Goal: Entertainment & Leisure: Consume media (video, audio)

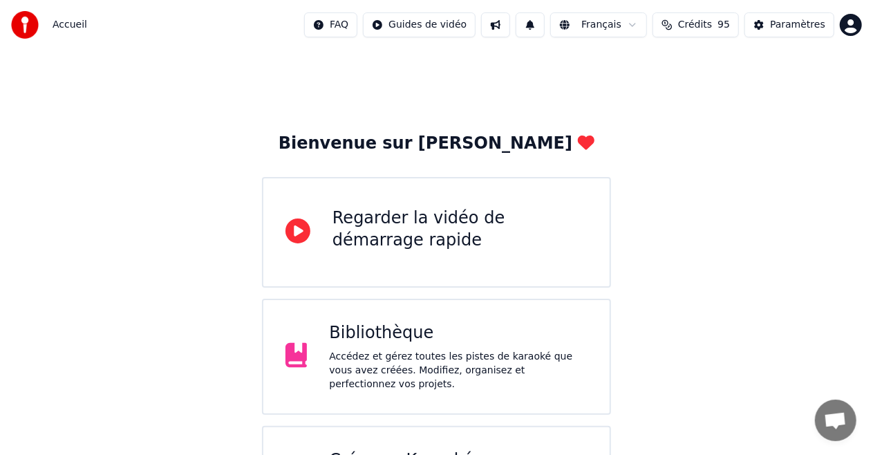
click at [344, 368] on div "Accédez et gérez toutes les pistes de karaoké que vous avez créées. Modifiez, o…" at bounding box center [458, 370] width 258 height 41
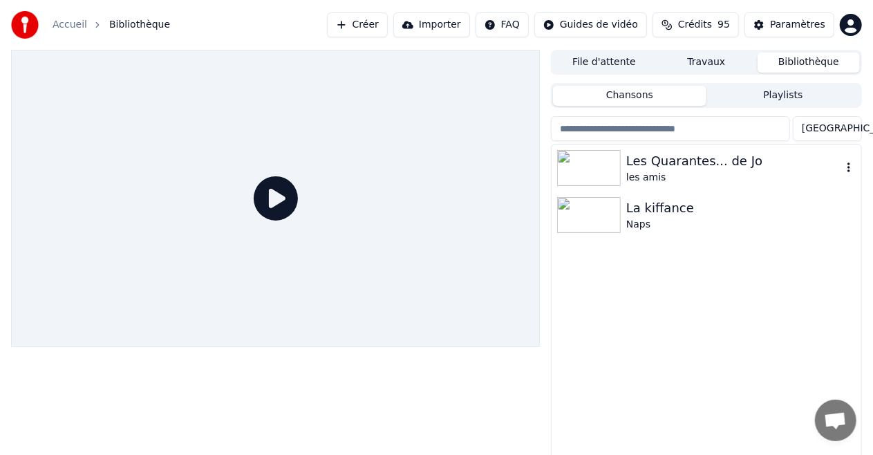
click at [587, 160] on img at bounding box center [589, 168] width 64 height 36
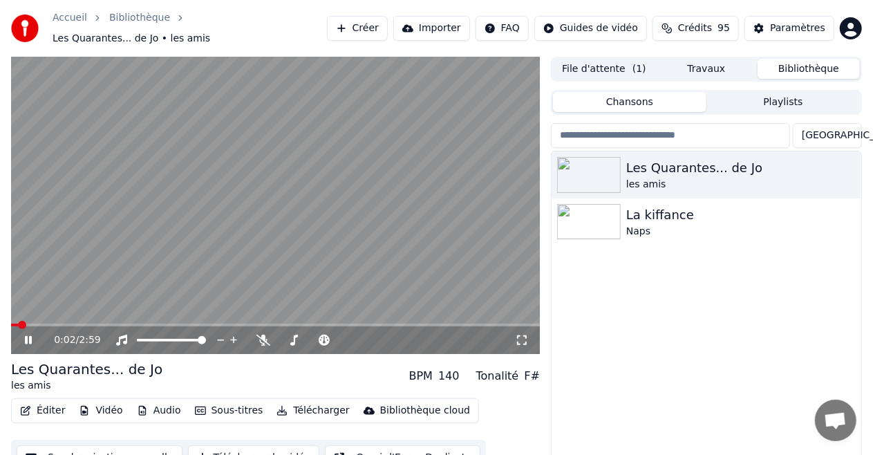
click at [518, 335] on icon at bounding box center [522, 340] width 14 height 11
click at [58, 315] on video at bounding box center [275, 205] width 529 height 297
click at [59, 326] on div "0:47 / 2:59" at bounding box center [275, 340] width 529 height 28
click at [62, 323] on span at bounding box center [36, 324] width 50 height 3
click at [40, 316] on video at bounding box center [275, 205] width 529 height 297
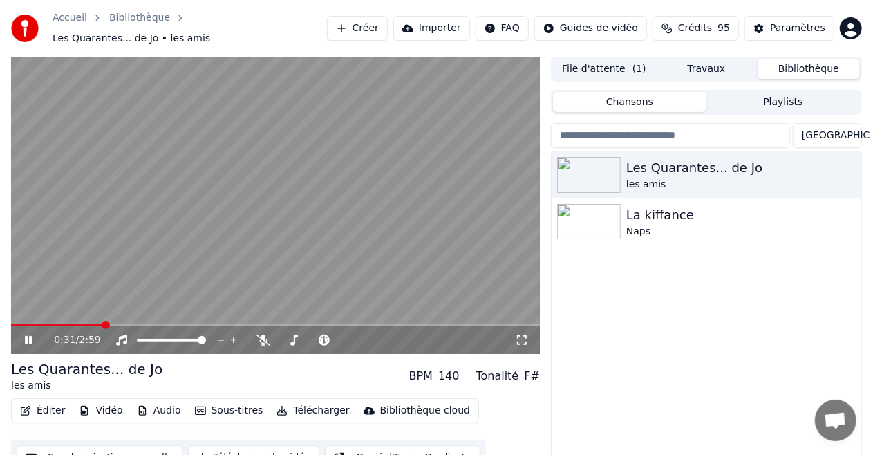
click at [39, 345] on div "0:31 / 2:59" at bounding box center [275, 340] width 529 height 28
click at [46, 323] on span at bounding box center [28, 324] width 35 height 3
click at [33, 323] on span at bounding box center [22, 324] width 23 height 3
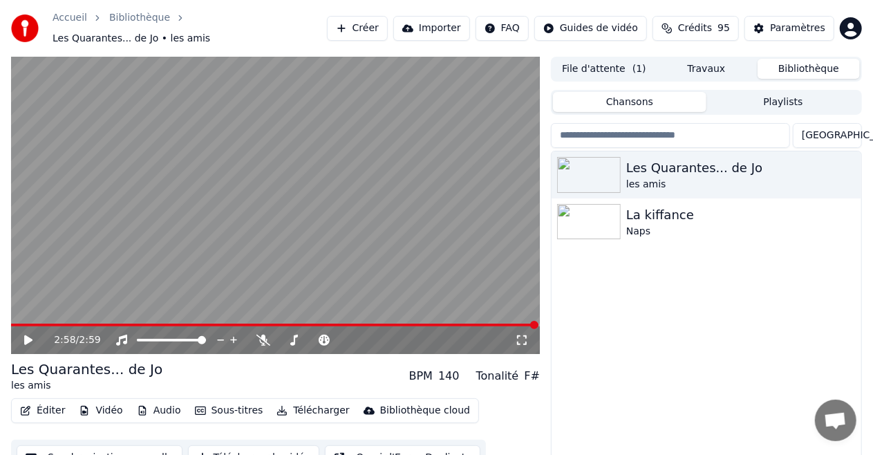
click at [441, 323] on span at bounding box center [274, 324] width 527 height 3
click at [29, 335] on icon at bounding box center [28, 340] width 8 height 10
